Goal: Task Accomplishment & Management: Manage account settings

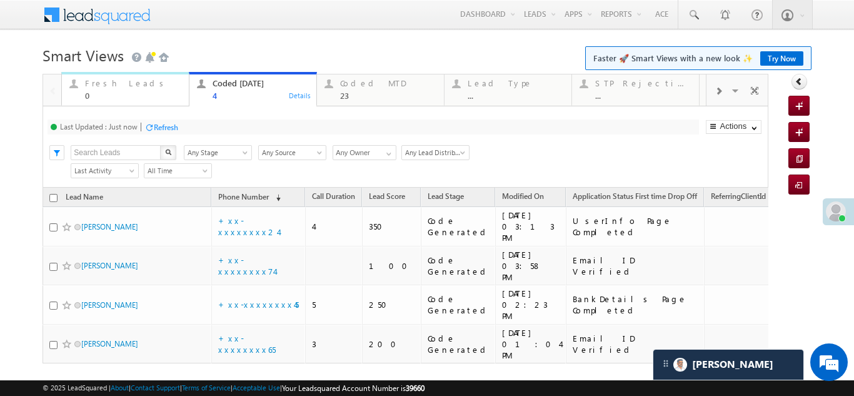
click at [94, 83] on div "Fresh Leads" at bounding box center [133, 83] width 96 height 10
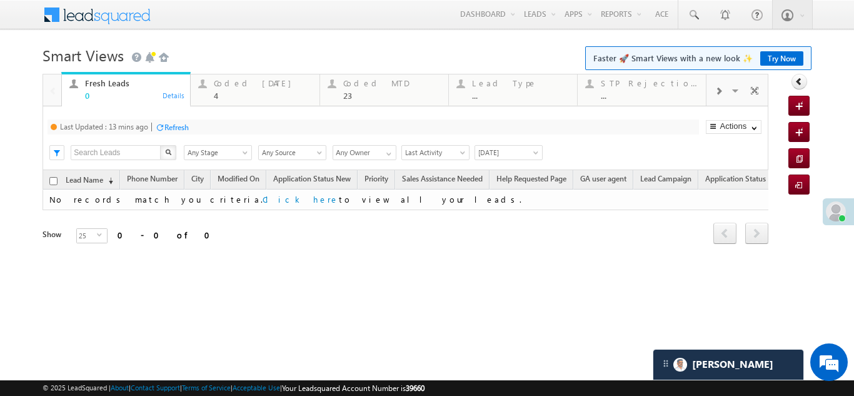
click at [174, 129] on div "Refresh" at bounding box center [176, 127] width 24 height 9
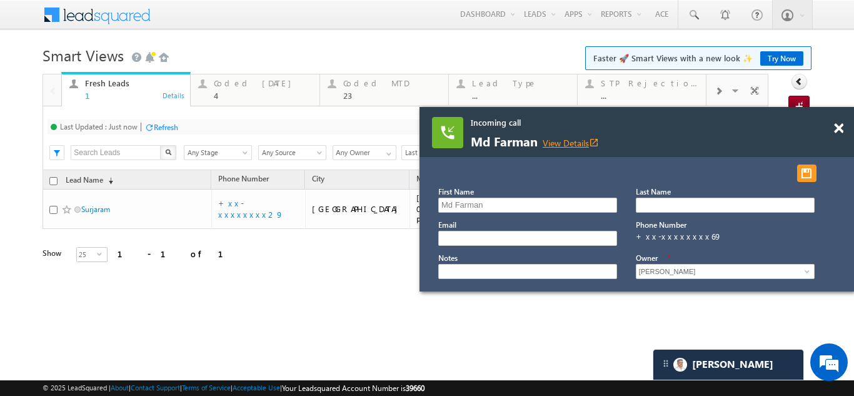
click at [587, 141] on link "View Details open_in_new" at bounding box center [571, 143] width 56 height 12
click at [251, 83] on div "Coded Today" at bounding box center [263, 83] width 98 height 10
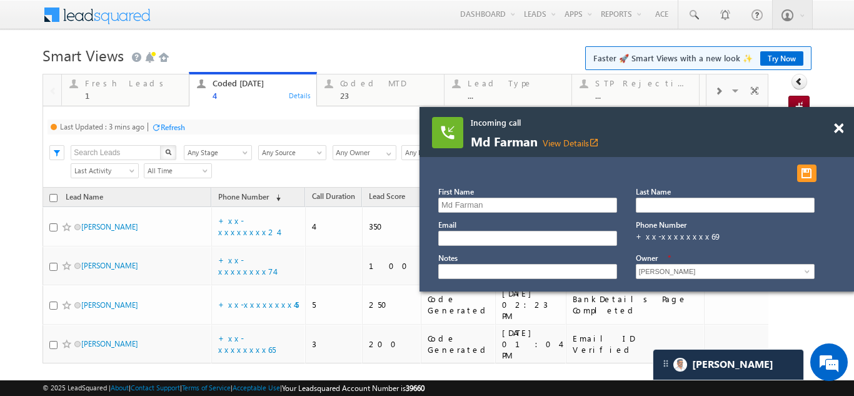
click at [166, 124] on div "Refresh" at bounding box center [173, 127] width 24 height 9
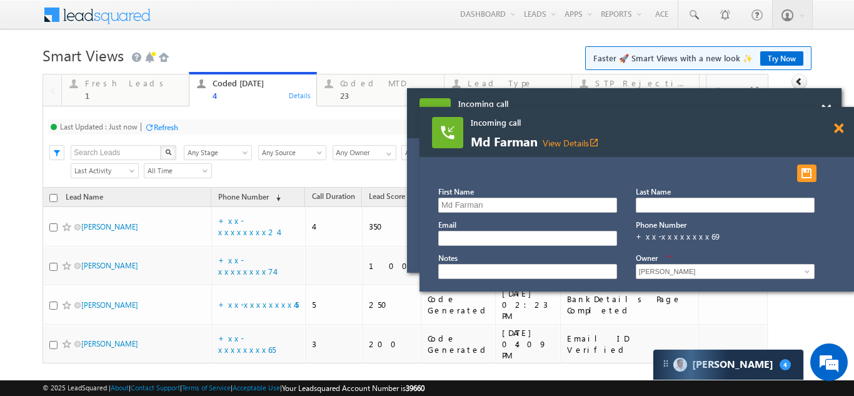
click at [831, 115] on span at bounding box center [826, 109] width 9 height 11
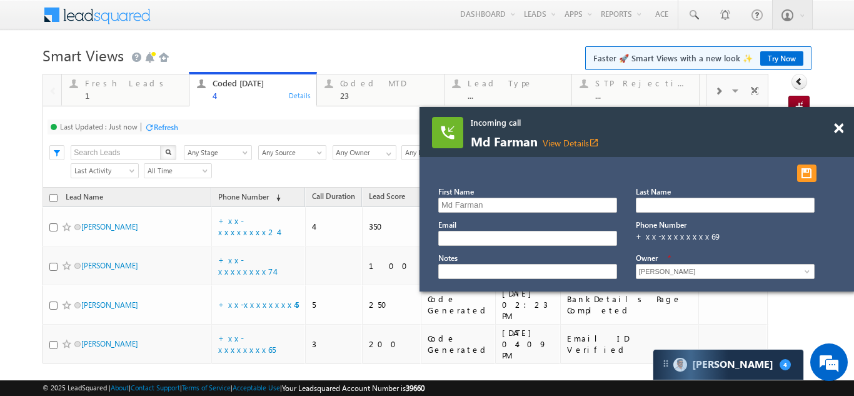
click at [840, 131] on span at bounding box center [838, 128] width 9 height 11
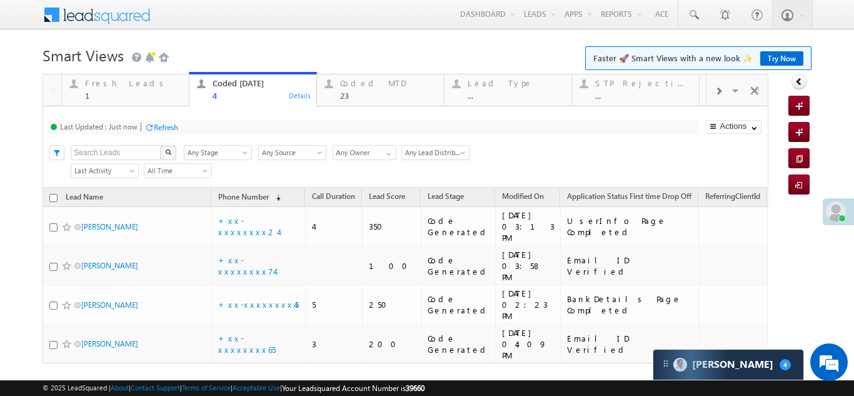
click at [162, 124] on div "Refresh" at bounding box center [166, 127] width 24 height 9
click at [93, 81] on div "Fresh Leads" at bounding box center [133, 83] width 96 height 10
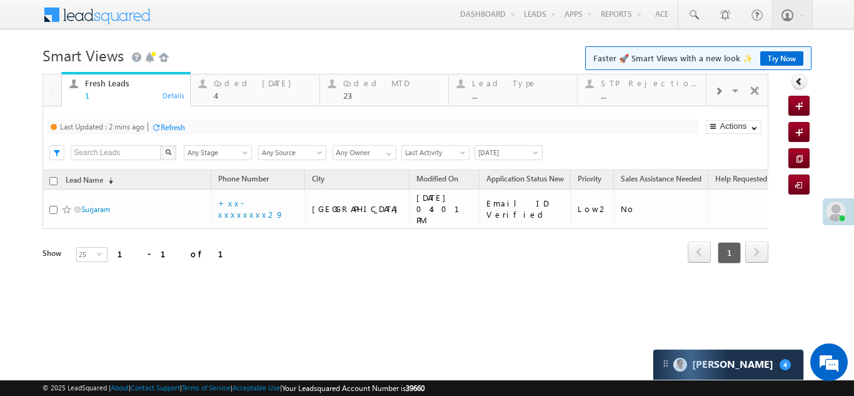
click at [171, 127] on div "Refresh" at bounding box center [173, 127] width 24 height 9
click at [168, 129] on div "Refresh" at bounding box center [166, 127] width 24 height 9
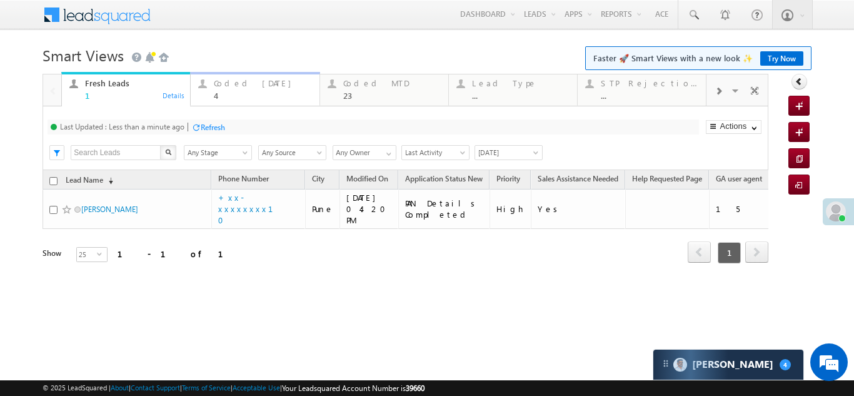
click at [249, 81] on div "Coded Today" at bounding box center [263, 83] width 98 height 10
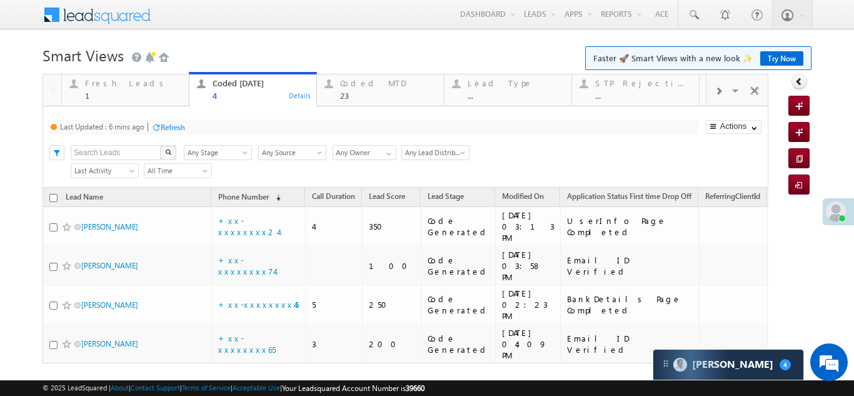
click at [176, 128] on div "Refresh" at bounding box center [173, 127] width 24 height 9
click at [169, 128] on div "Refresh" at bounding box center [166, 127] width 24 height 9
click at [95, 86] on div "Fresh Leads" at bounding box center [133, 83] width 96 height 10
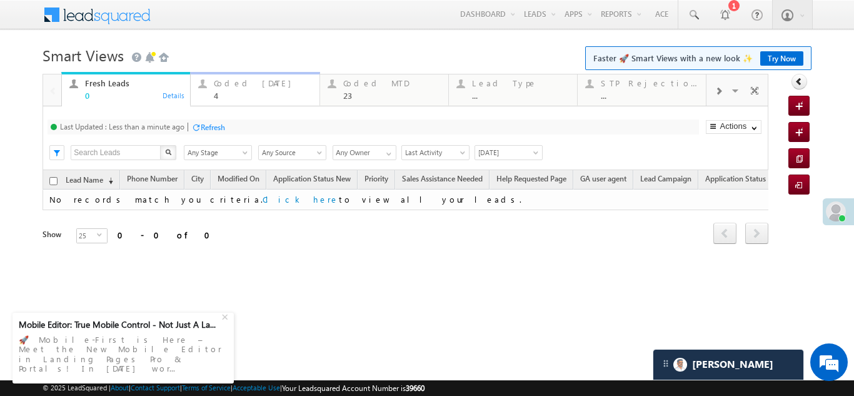
click at [248, 85] on div "Coded Today" at bounding box center [263, 83] width 98 height 10
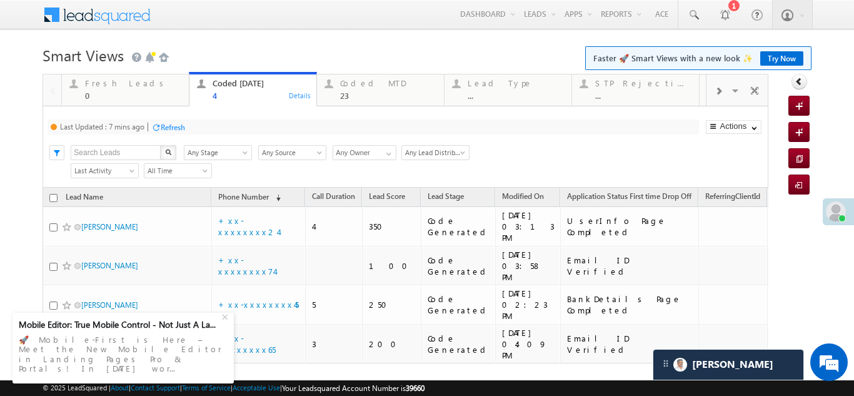
click at [176, 124] on div "Refresh" at bounding box center [173, 127] width 24 height 9
click at [103, 83] on div "Fresh Leads" at bounding box center [133, 83] width 96 height 10
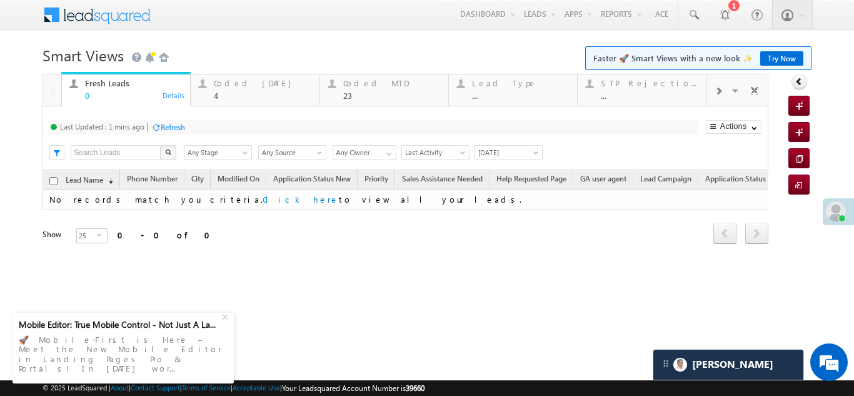
click at [175, 125] on div "Refresh" at bounding box center [173, 127] width 24 height 9
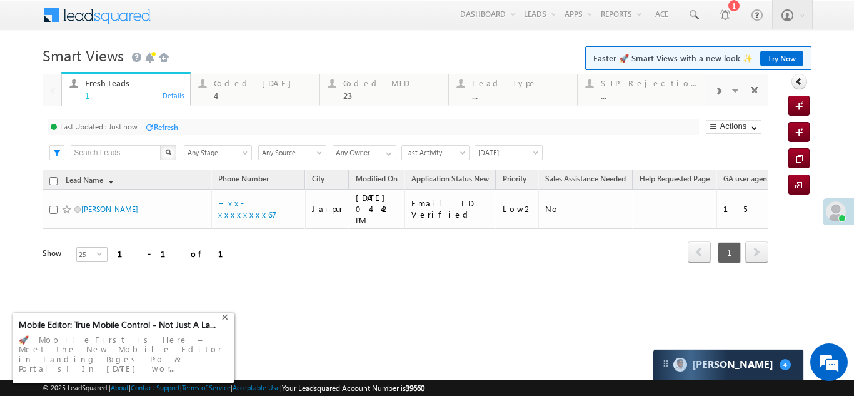
click at [224, 323] on div "+" at bounding box center [226, 315] width 15 height 15
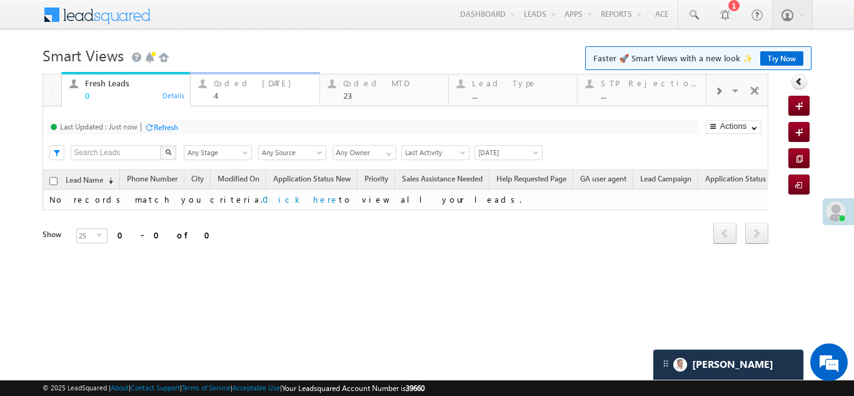
click at [245, 89] on div "Coded Today 4" at bounding box center [263, 88] width 98 height 24
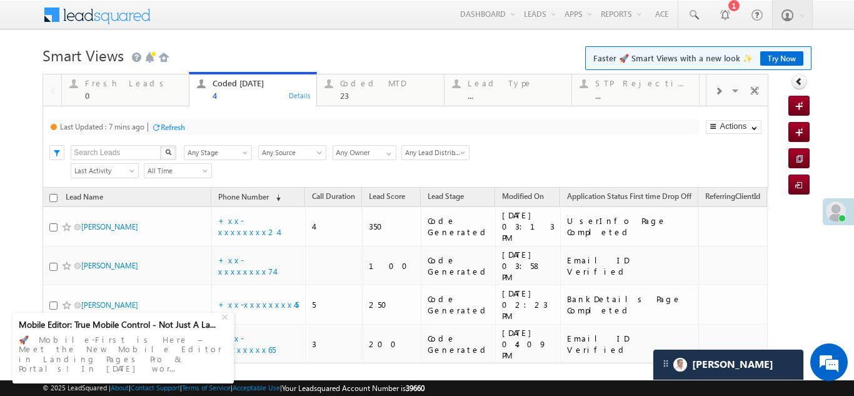
click at [176, 123] on div "Refresh" at bounding box center [173, 127] width 24 height 9
click at [225, 323] on div "+" at bounding box center [226, 315] width 15 height 15
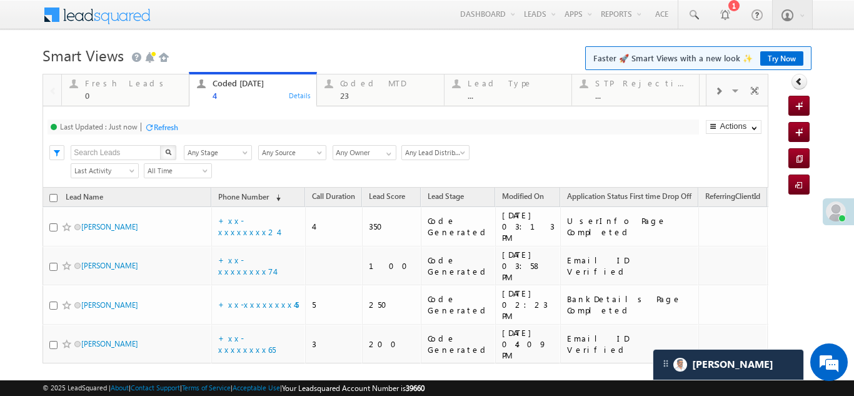
click at [169, 124] on div "Refresh" at bounding box center [166, 127] width 24 height 9
click at [217, 124] on div "Refresh" at bounding box center [213, 127] width 24 height 9
click at [117, 84] on div "Fresh Leads" at bounding box center [133, 83] width 96 height 10
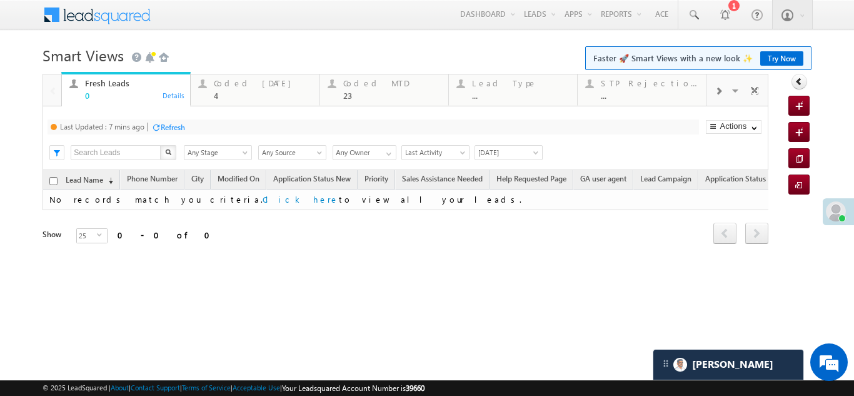
click at [165, 129] on div "Refresh" at bounding box center [173, 127] width 24 height 9
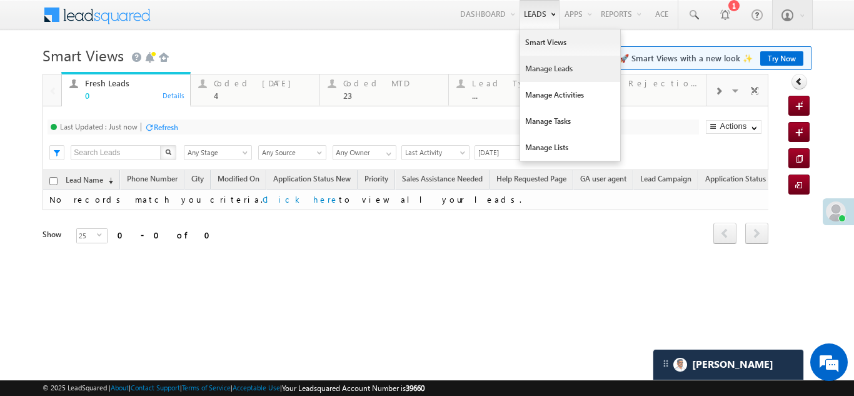
click at [540, 70] on link "Manage Leads" at bounding box center [570, 69] width 100 height 26
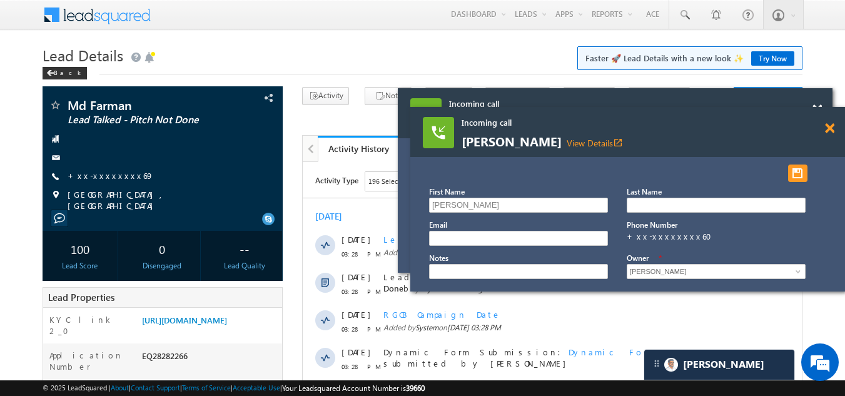
click at [822, 115] on span at bounding box center [816, 109] width 9 height 11
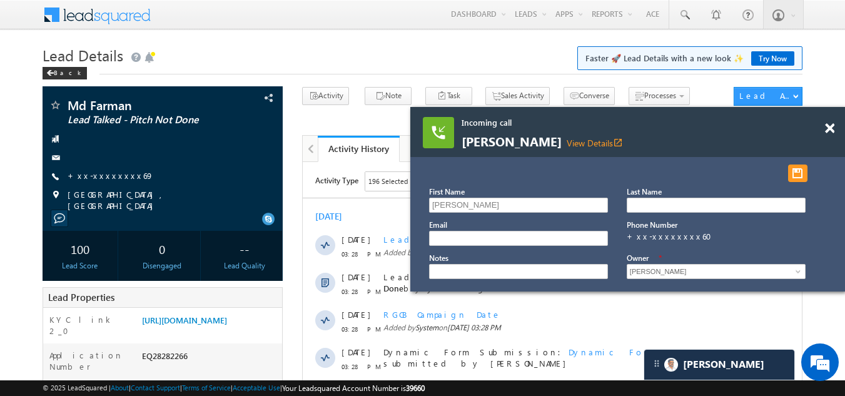
click at [525, 148] on div "Incoming call Salek View Details open_in_new" at bounding box center [627, 132] width 435 height 50
click at [567, 141] on link "View Details open_in_new" at bounding box center [595, 143] width 56 height 12
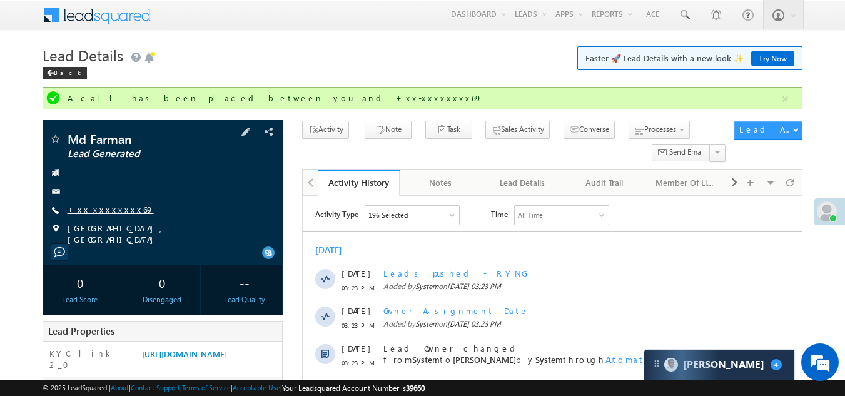
click at [99, 207] on link "+xx-xxxxxxxx69" at bounding box center [111, 209] width 86 height 11
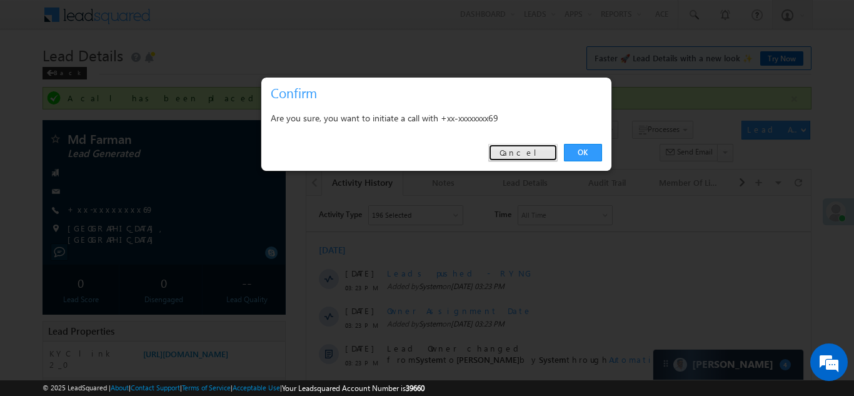
click at [530, 154] on link "Cancel" at bounding box center [522, 153] width 69 height 18
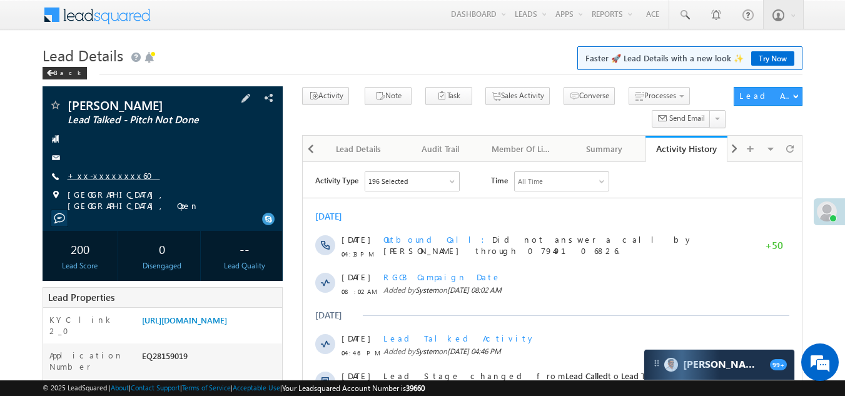
click at [99, 174] on link "+xx-xxxxxxxx60" at bounding box center [114, 175] width 93 height 11
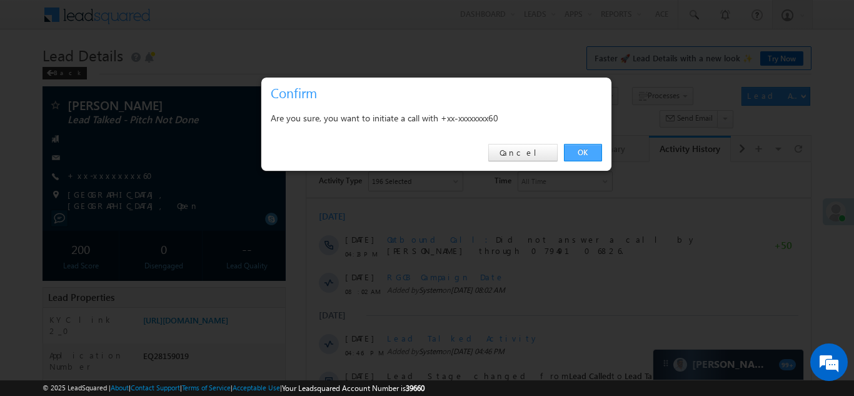
click at [589, 148] on link "OK" at bounding box center [583, 153] width 38 height 18
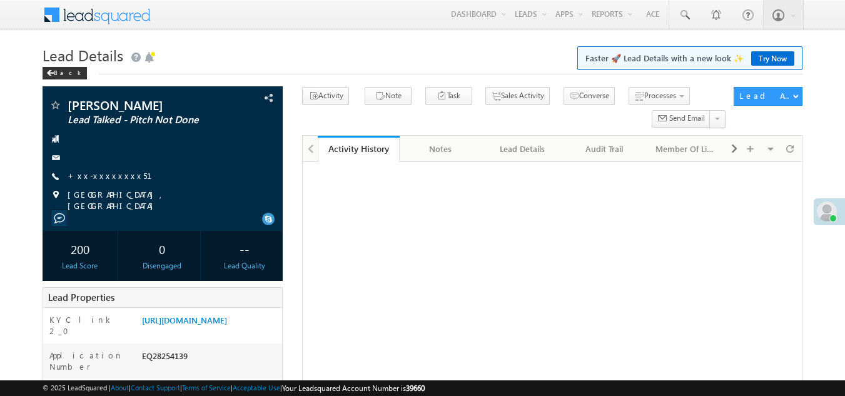
click at [95, 177] on link "+xx-xxxxxxxx51" at bounding box center [117, 175] width 99 height 11
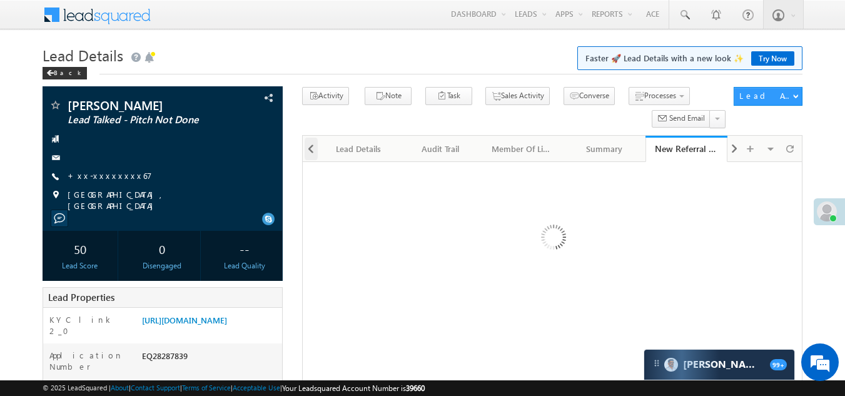
click at [305, 150] on div at bounding box center [312, 149] width 14 height 23
click at [305, 150] on div at bounding box center [310, 148] width 15 height 24
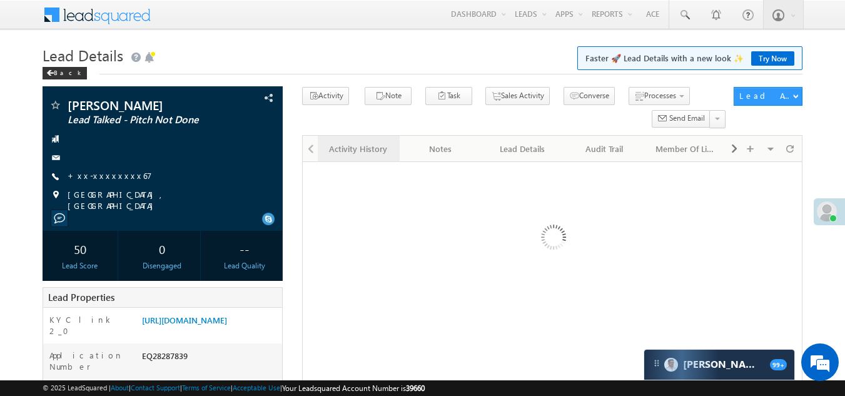
click at [361, 148] on div "Activity History" at bounding box center [358, 148] width 61 height 15
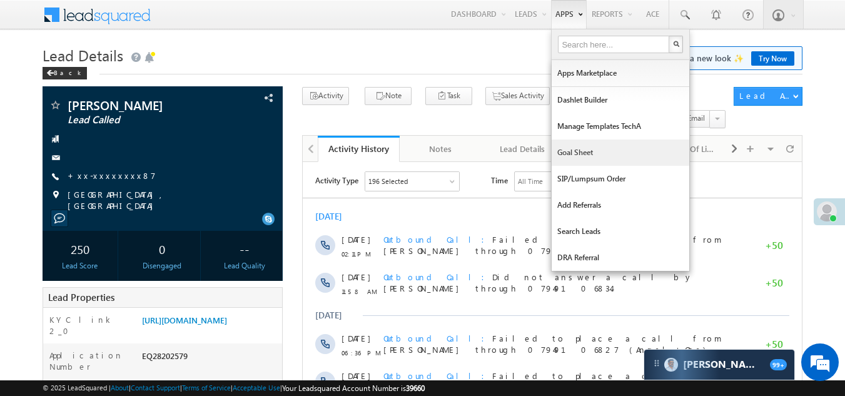
click at [575, 149] on link "Goal Sheet" at bounding box center [621, 152] width 138 height 26
